Goal: Task Accomplishment & Management: Use online tool/utility

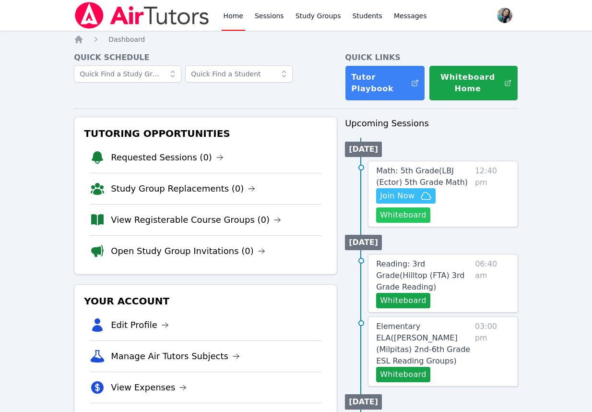
click at [410, 222] on button "Whiteboard" at bounding box center [403, 214] width 54 height 15
click at [417, 172] on span "Math: 5th Grade ( LBJ (Ector) 5th Grade Math )" at bounding box center [422, 176] width 92 height 21
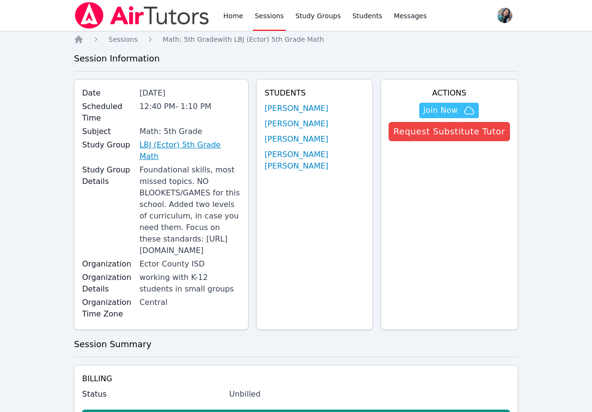
click at [199, 139] on link "LBJ (Ector) 5th Grade Math" at bounding box center [190, 150] width 101 height 23
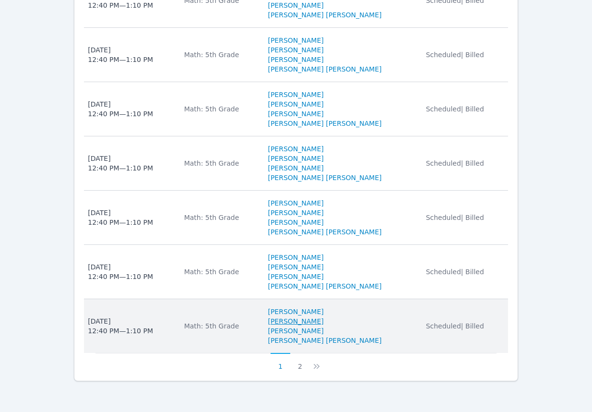
scroll to position [974, 0]
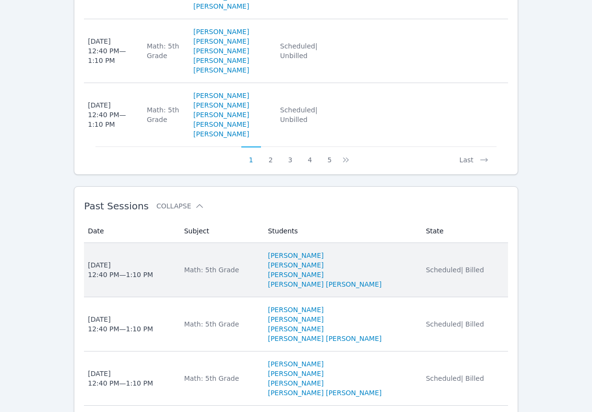
click at [182, 257] on td "Subject Math: 5th Grade" at bounding box center [221, 270] width 84 height 54
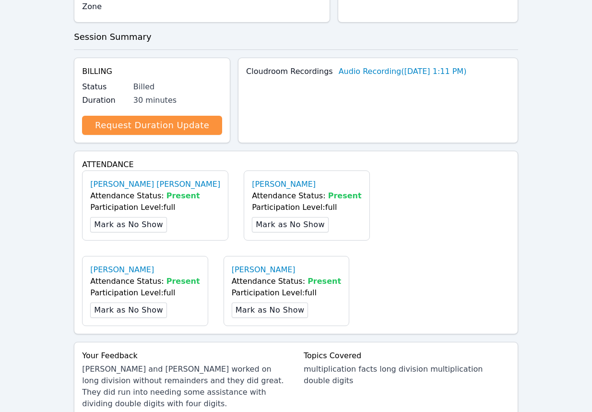
scroll to position [504, 0]
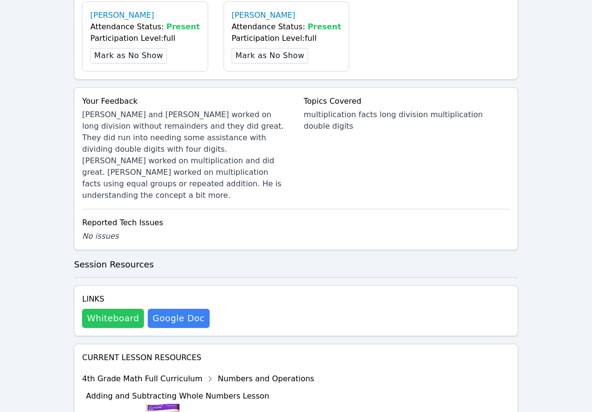
click at [129, 316] on button "Whiteboard" at bounding box center [113, 318] width 62 height 19
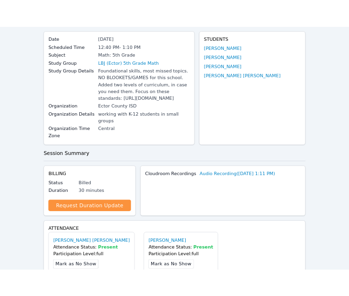
scroll to position [0, 0]
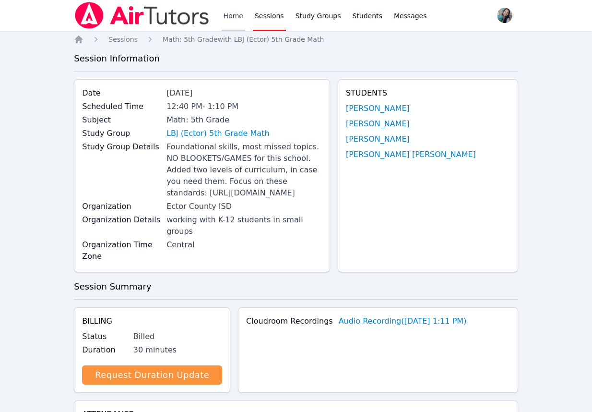
click at [226, 23] on link "Home" at bounding box center [234, 15] width 24 height 31
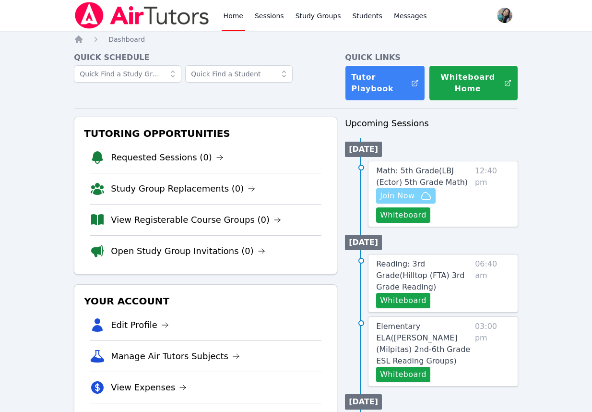
click at [387, 197] on span "Join Now" at bounding box center [397, 196] width 35 height 12
click at [418, 202] on button "Join Now" at bounding box center [406, 195] width 60 height 15
